Goal: Information Seeking & Learning: Learn about a topic

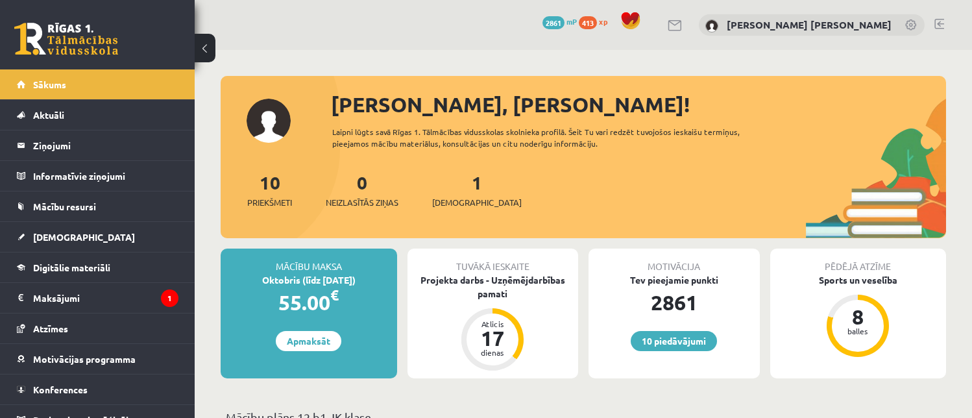
click at [55, 88] on span "Sākums" at bounding box center [49, 85] width 33 height 12
click at [346, 198] on span "Neizlasītās ziņas" at bounding box center [362, 202] width 73 height 13
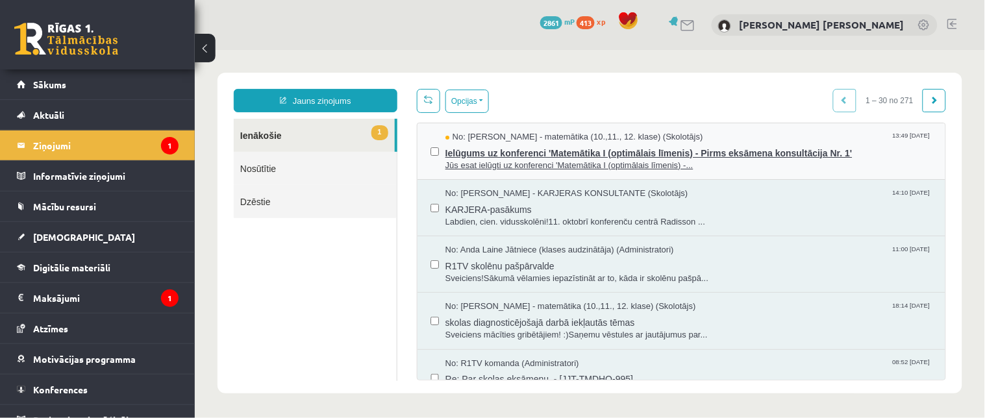
click at [604, 159] on span "Jūs esat ielūgti uz konferenci 'Matemātika I (optimālais līmenis) -..." at bounding box center [688, 165] width 487 height 12
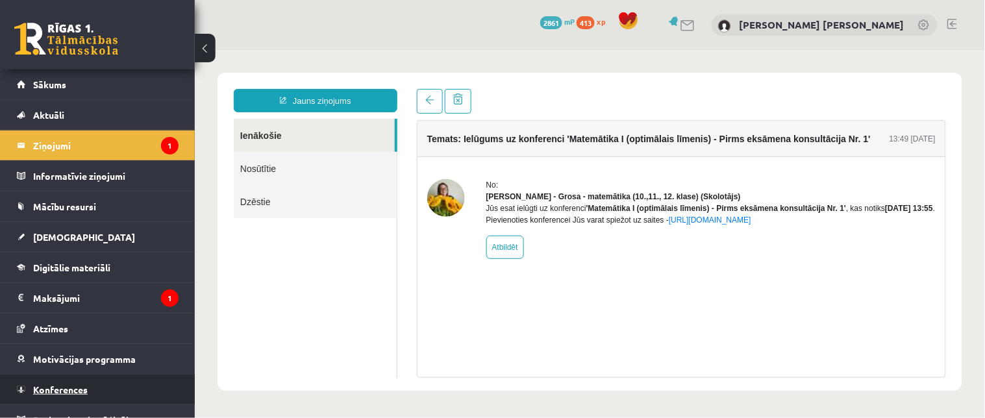
click at [69, 383] on link "Konferences" at bounding box center [98, 389] width 162 height 30
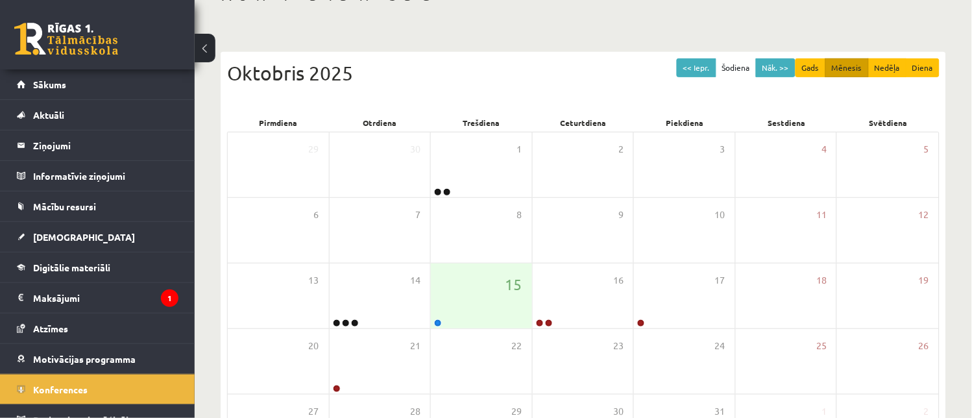
scroll to position [96, 0]
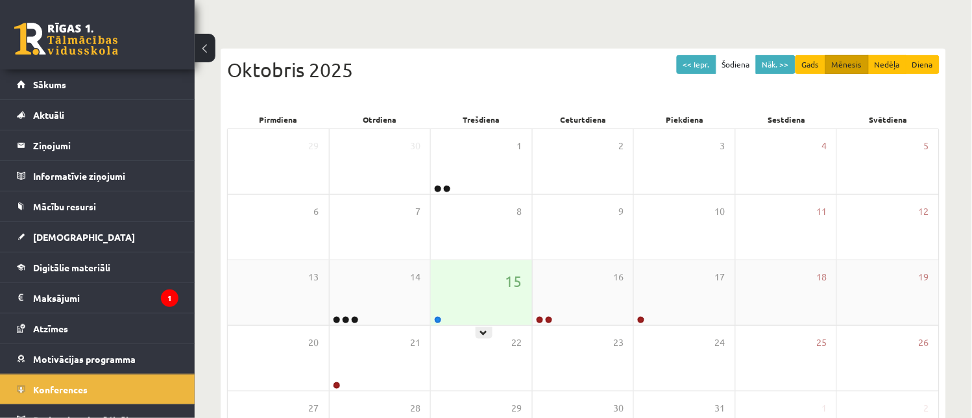
click at [474, 313] on div "15" at bounding box center [481, 292] width 101 height 65
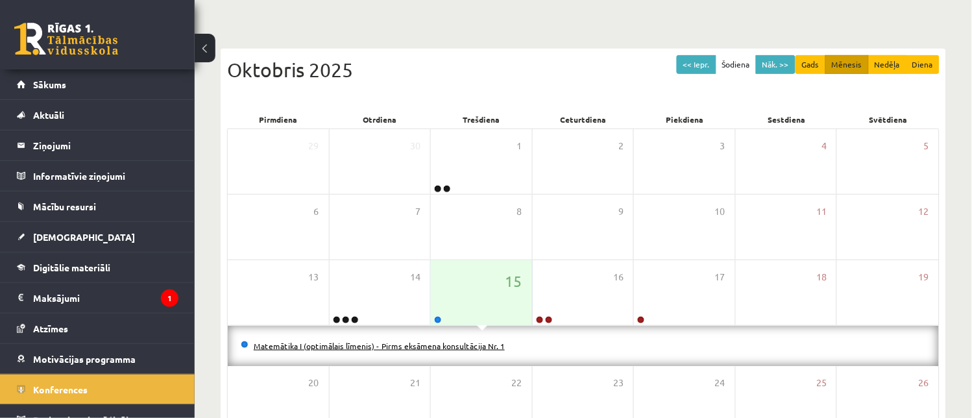
click at [443, 345] on link "Matemātika I (optimālais līmenis) - Pirms eksāmena konsultācija Nr. 1" at bounding box center [379, 346] width 251 height 10
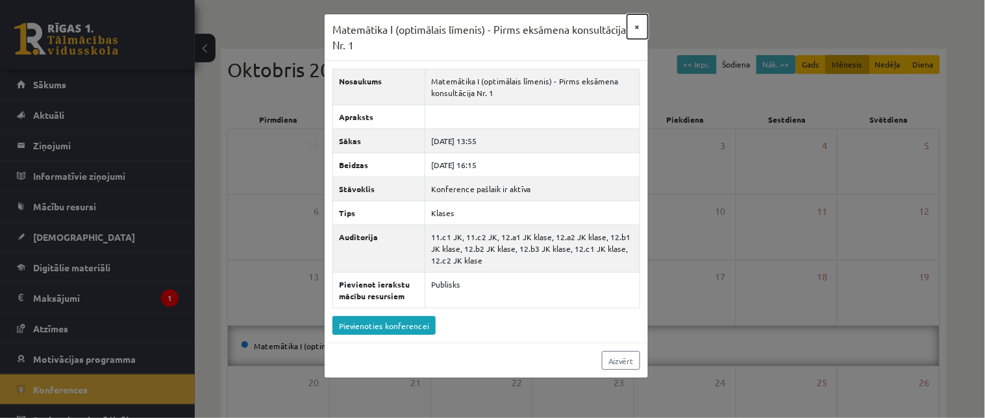
click at [634, 21] on button "×" at bounding box center [637, 26] width 21 height 25
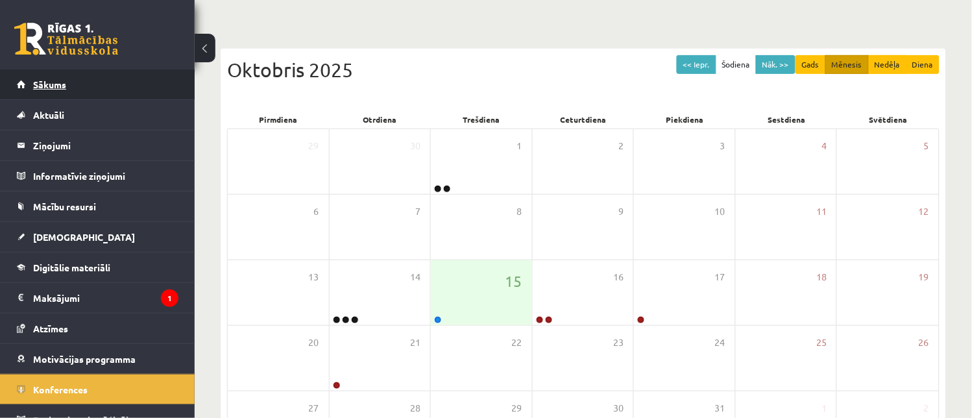
click at [82, 75] on link "Sākums" at bounding box center [98, 84] width 162 height 30
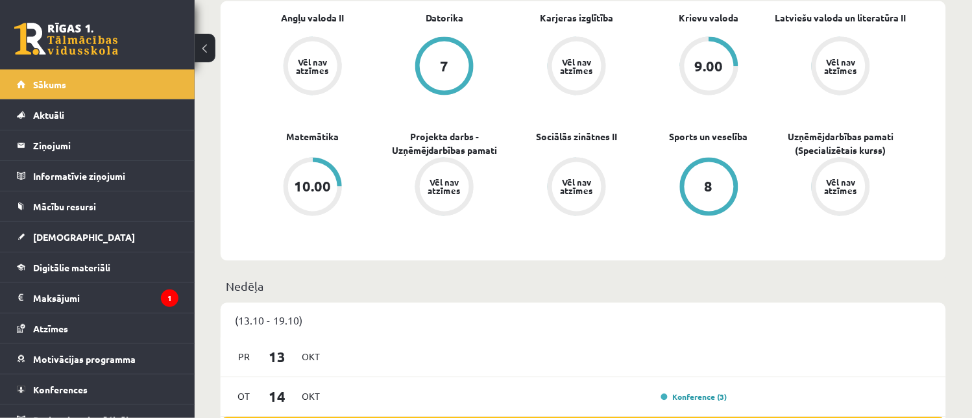
scroll to position [452, 0]
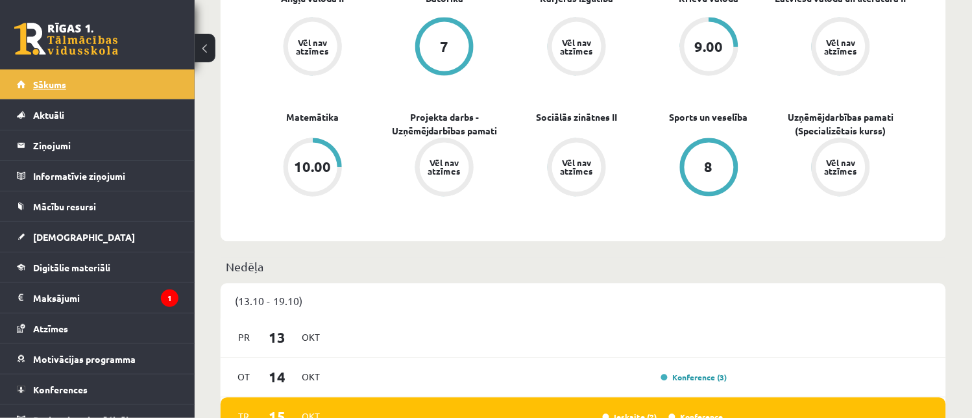
click at [143, 86] on link "Sākums" at bounding box center [98, 84] width 162 height 30
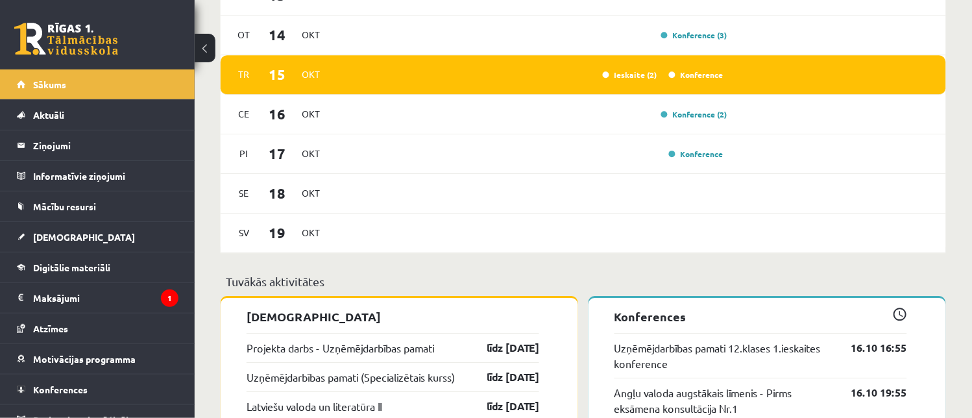
scroll to position [798, 0]
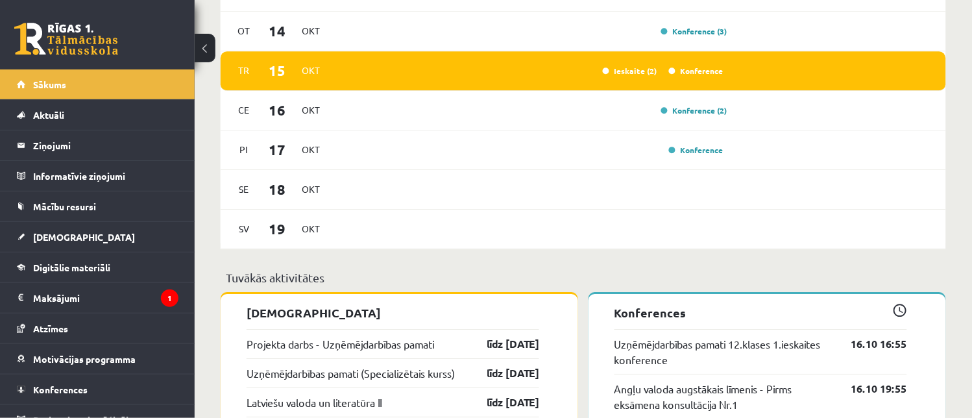
drag, startPoint x: 957, startPoint y: 230, endPoint x: 956, endPoint y: 222, distance: 8.5
click at [956, 224] on div "[PERSON_NAME], [PERSON_NAME]! Laipni lūgts savā Rīgas 1. Tālmācības vidusskolas…" at bounding box center [584, 181] width 778 height 1859
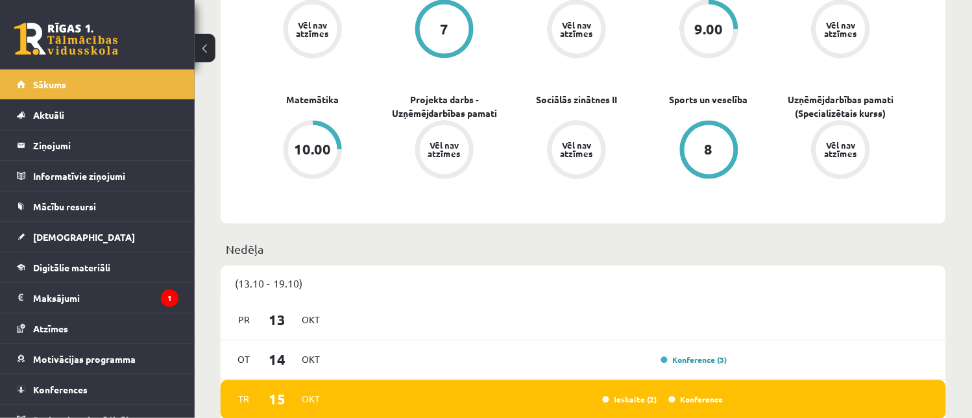
scroll to position [465, 0]
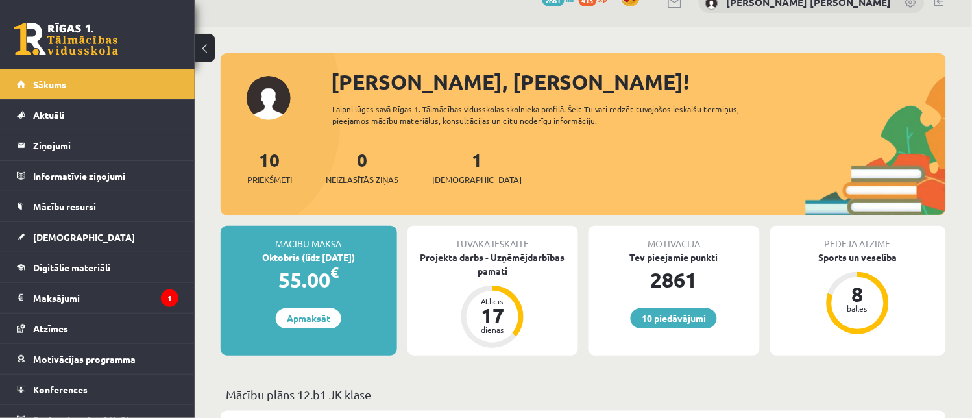
scroll to position [0, 0]
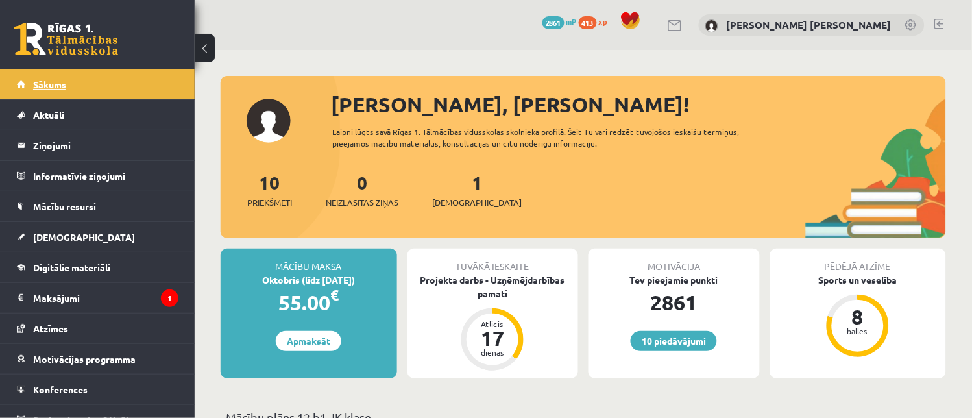
click at [97, 92] on link "Sākums" at bounding box center [98, 84] width 162 height 30
